Goal: Communication & Community: Share content

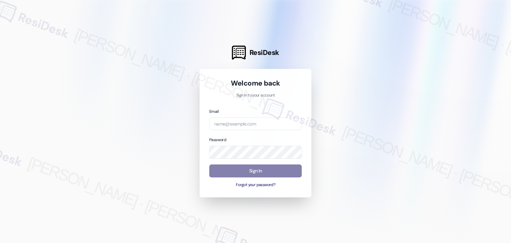
type input "[EMAIL_ADDRESS][DOMAIN_NAME]"
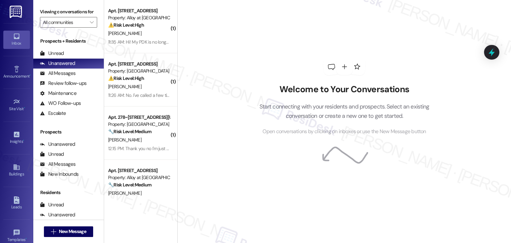
click at [281, 40] on div "Welcome to Your Conversations Start connecting with your residents and prospect…" at bounding box center [344, 97] width 200 height 194
click at [88, 19] on span "" at bounding box center [91, 22] width 6 height 11
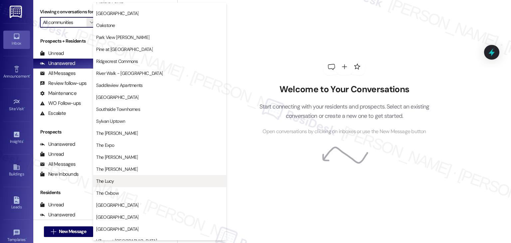
scroll to position [299, 0]
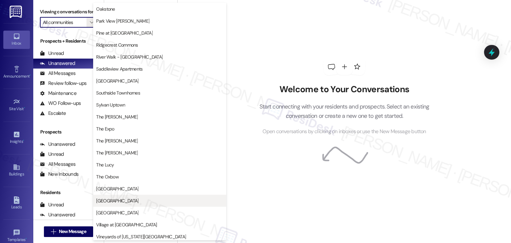
click at [122, 199] on span "[GEOGRAPHIC_DATA]" at bounding box center [117, 200] width 42 height 7
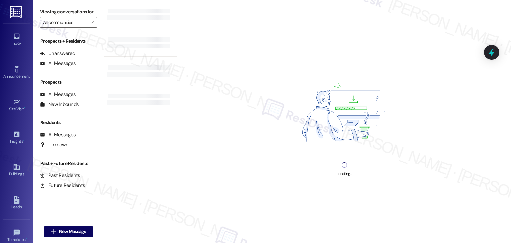
type input "[GEOGRAPHIC_DATA]"
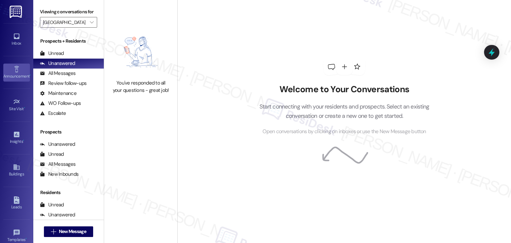
click at [15, 72] on icon at bounding box center [16, 69] width 5 height 6
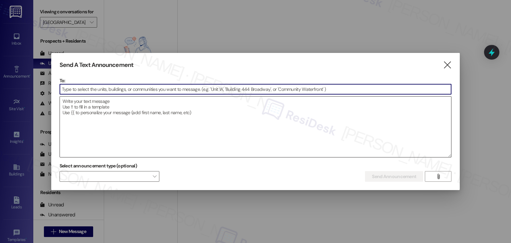
click at [185, 126] on textarea at bounding box center [256, 126] width 392 height 61
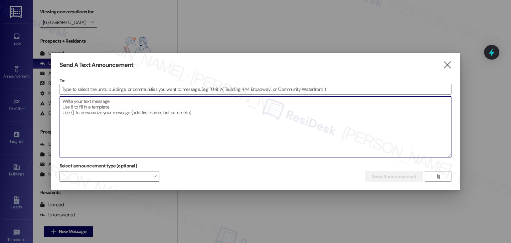
paste textarea "Hi {{first_name}}, water will be turned off in Building G [DATE], [DATE] 8–9 AM…"
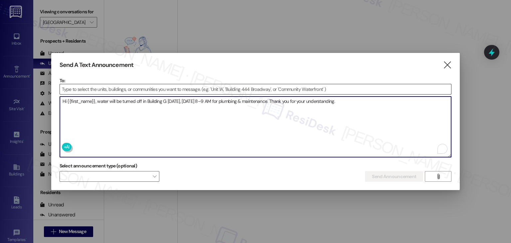
type textarea "Hi {{first_name}}, water will be turned off in Building G [DATE], [DATE] 8–9 AM…"
click at [107, 88] on input at bounding box center [256, 89] width 392 height 10
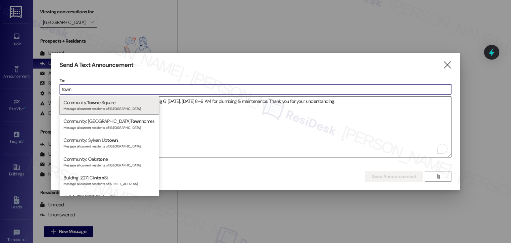
type input "town"
click at [118, 108] on div "Message all current residents of [GEOGRAPHIC_DATA]" at bounding box center [110, 108] width 92 height 6
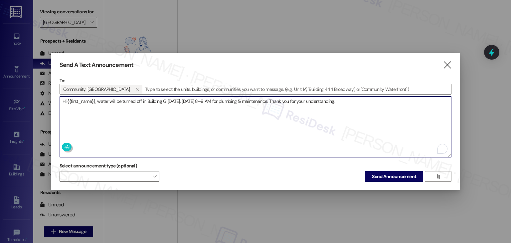
click at [255, 139] on textarea "Hi {{first_name}}, water will be turned off in Building G [DATE], [DATE] 8–9 AM…" at bounding box center [256, 126] width 392 height 61
click at [385, 178] on span "Send Announcement" at bounding box center [394, 176] width 44 height 7
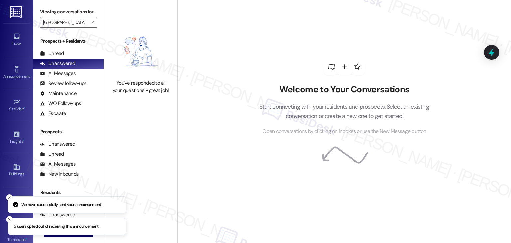
click at [318, 192] on div "Welcome to Your Conversations Start connecting with your residents and prospect…" at bounding box center [344, 97] width 200 height 194
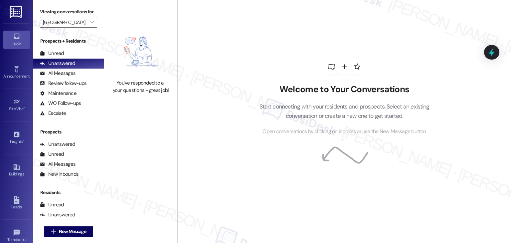
click at [19, 40] on div "Inbox" at bounding box center [16, 43] width 33 height 7
